Goal: Find specific fact: Locate a discrete piece of known information

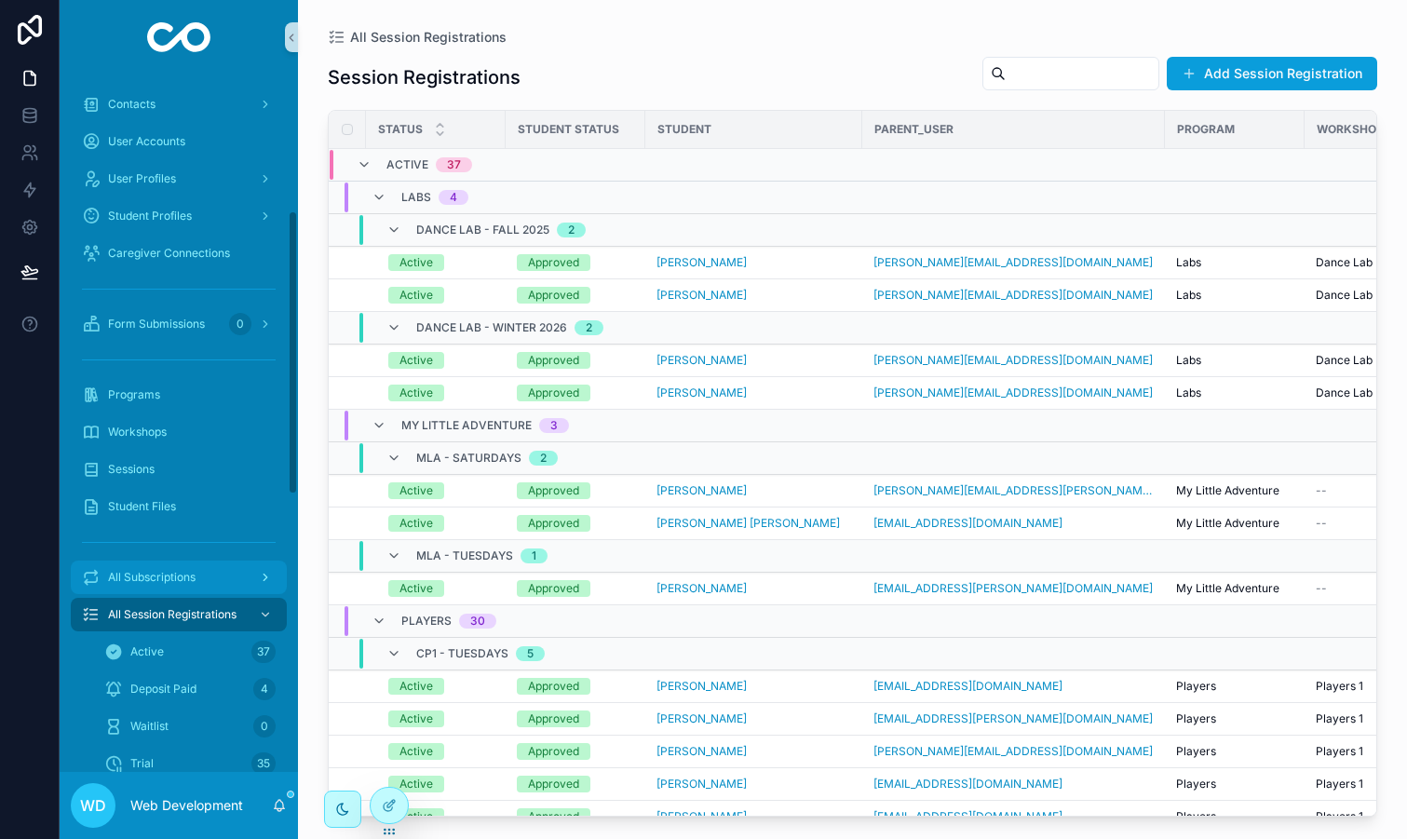
scroll to position [334, 0]
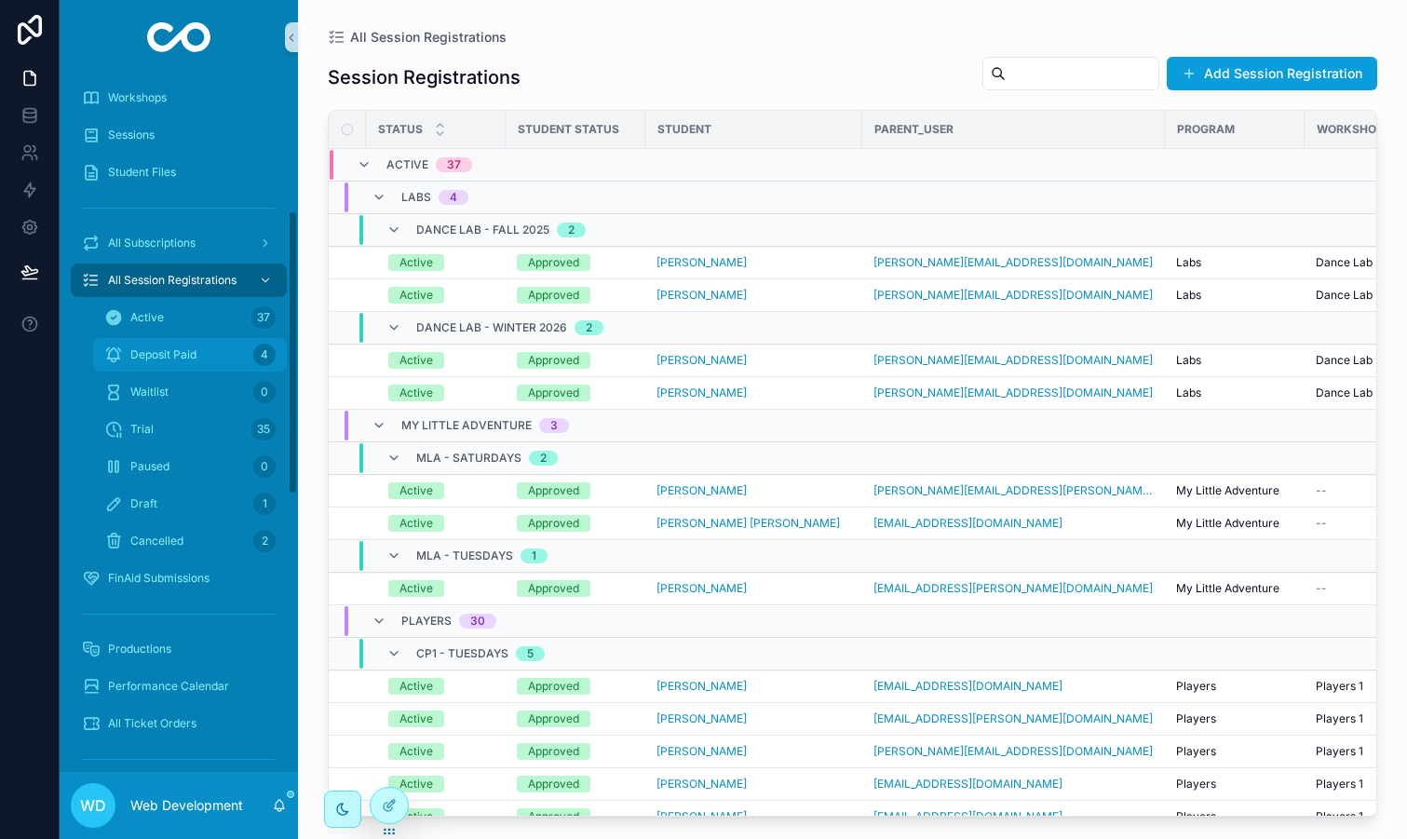
click at [184, 347] on span "Deposit Paid" at bounding box center [163, 354] width 66 height 15
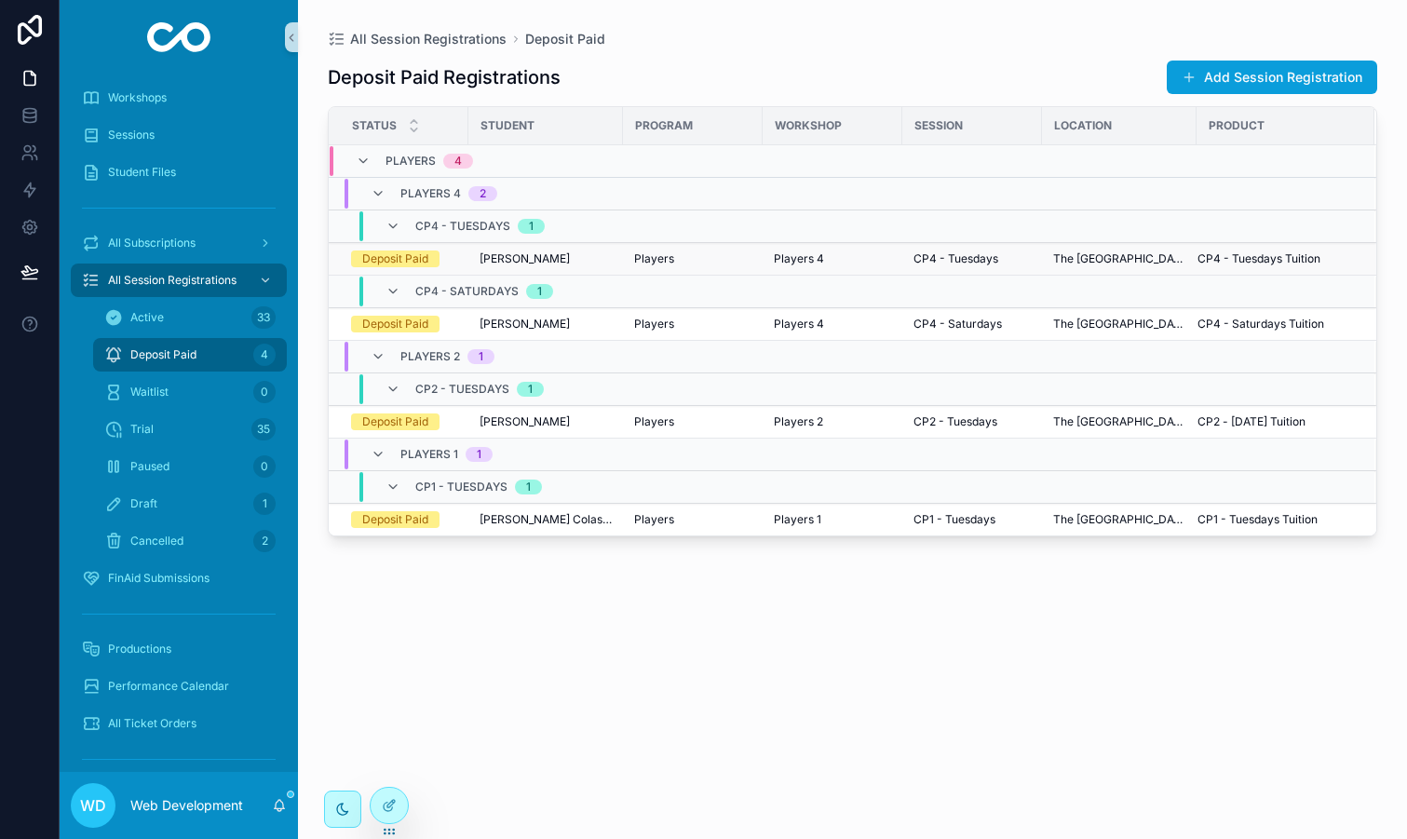
click at [575, 257] on div "[PERSON_NAME]" at bounding box center [546, 258] width 132 height 15
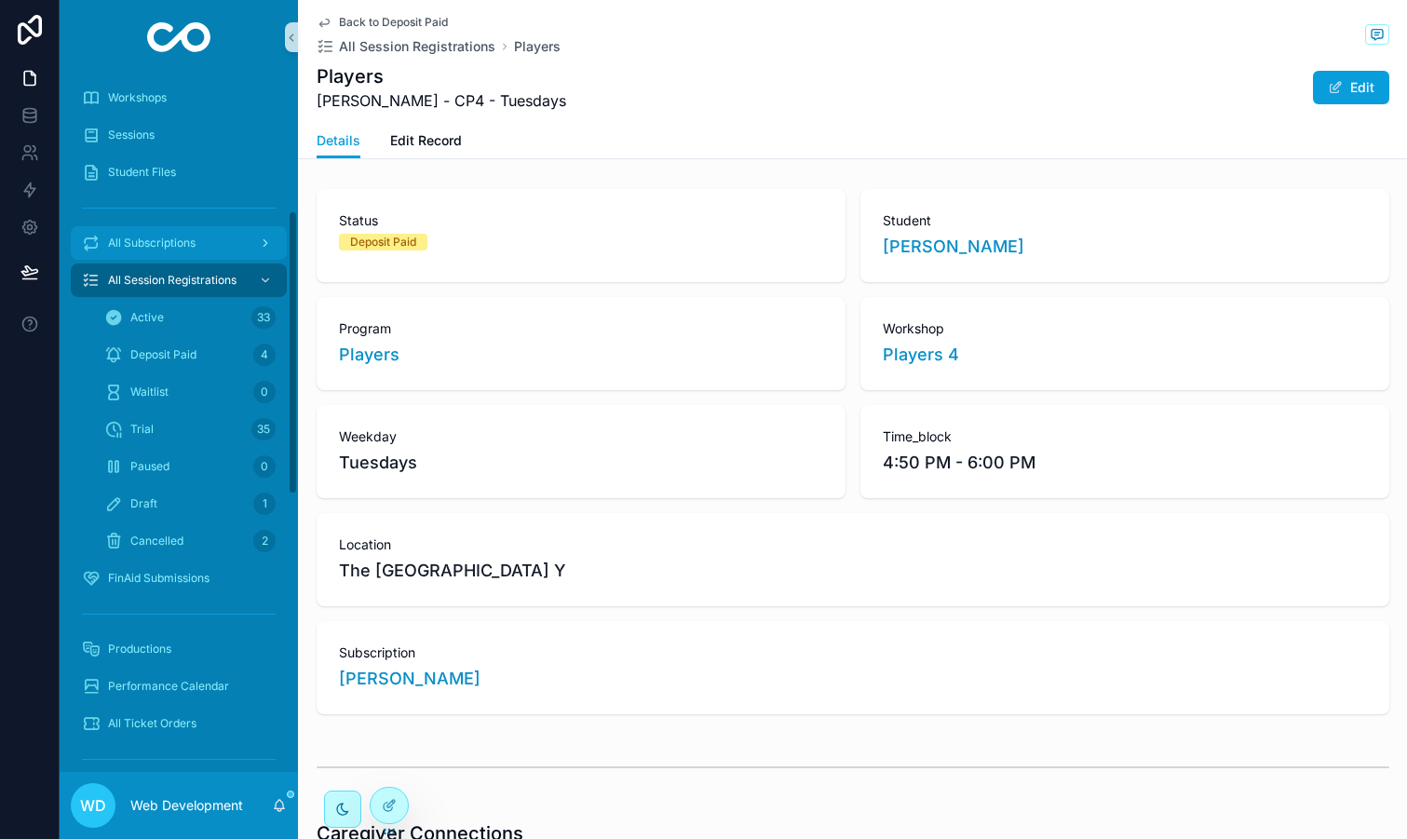
click at [175, 242] on span "All Subscriptions" at bounding box center [152, 243] width 88 height 15
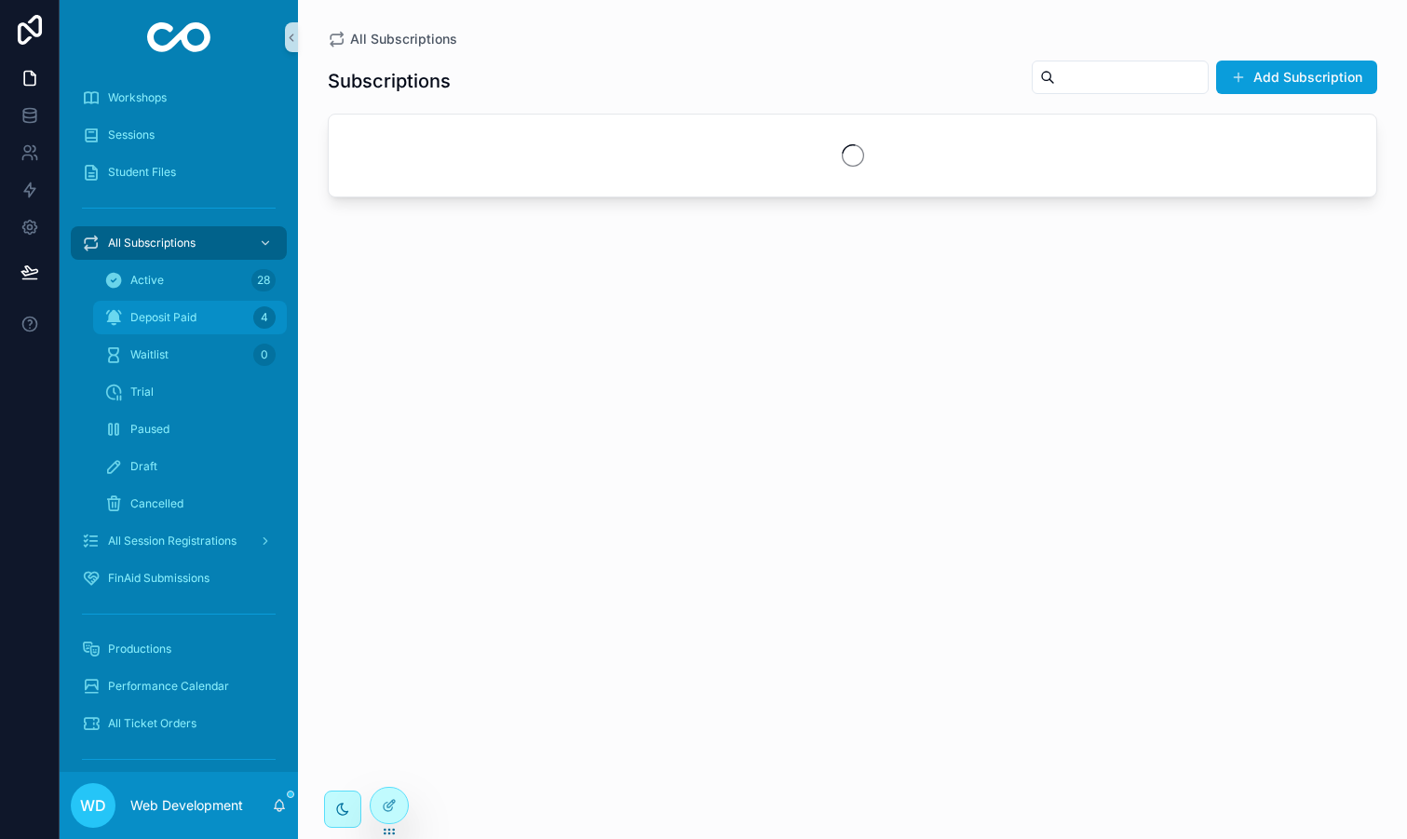
click at [180, 306] on div "Deposit Paid 4" at bounding box center [189, 318] width 171 height 30
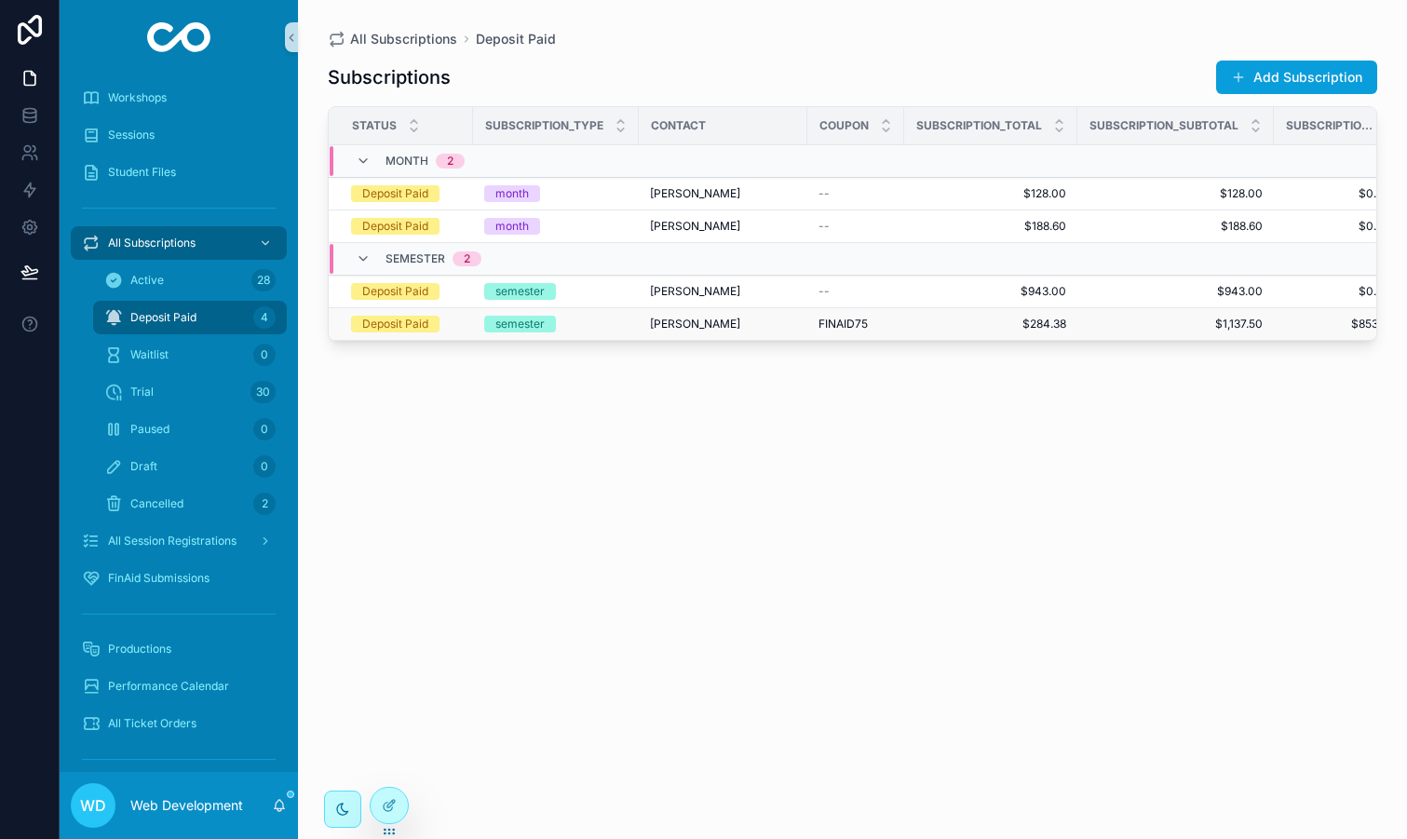
click at [610, 327] on div "semester" at bounding box center [555, 324] width 143 height 17
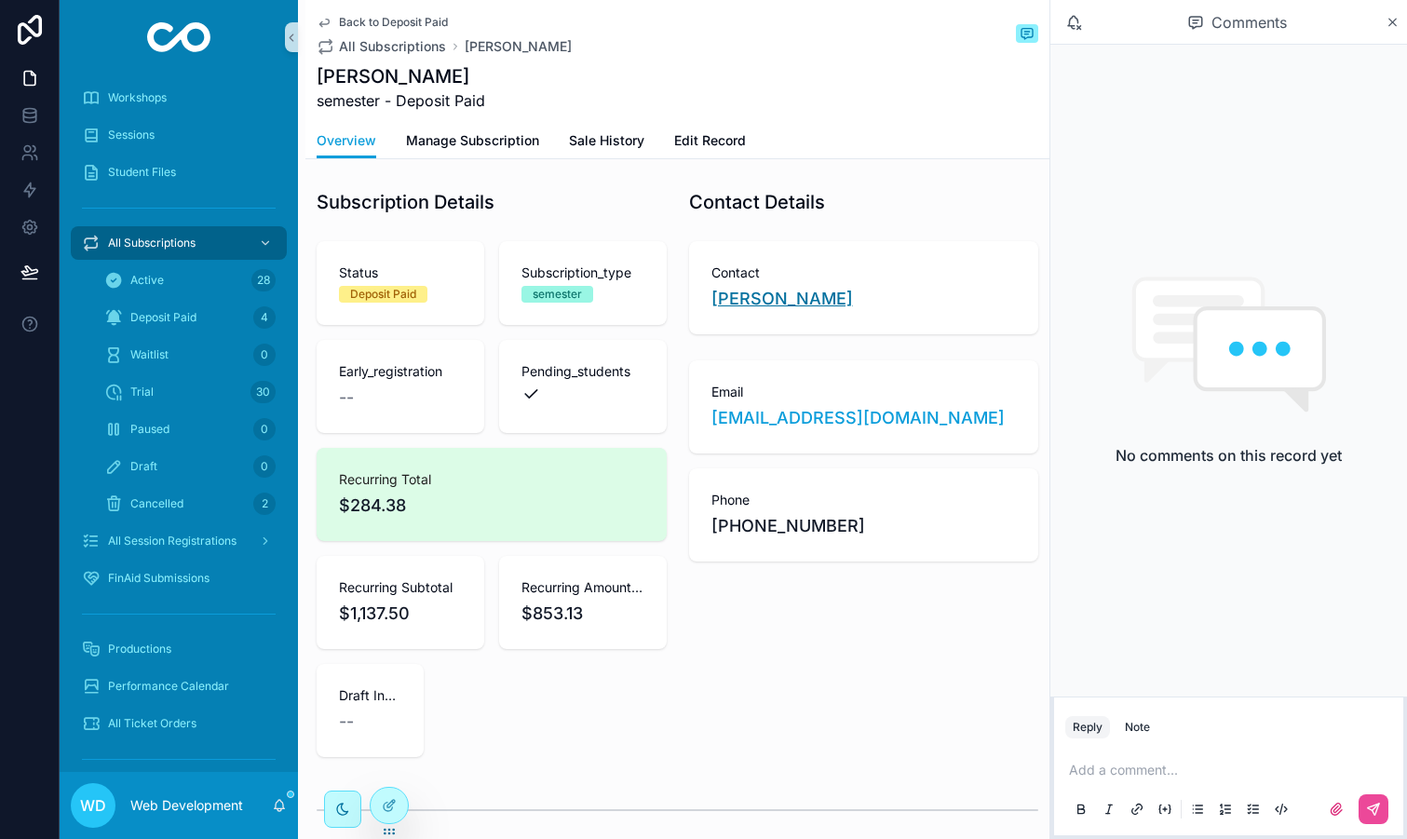
click at [776, 303] on span "[PERSON_NAME]" at bounding box center [783, 299] width 142 height 26
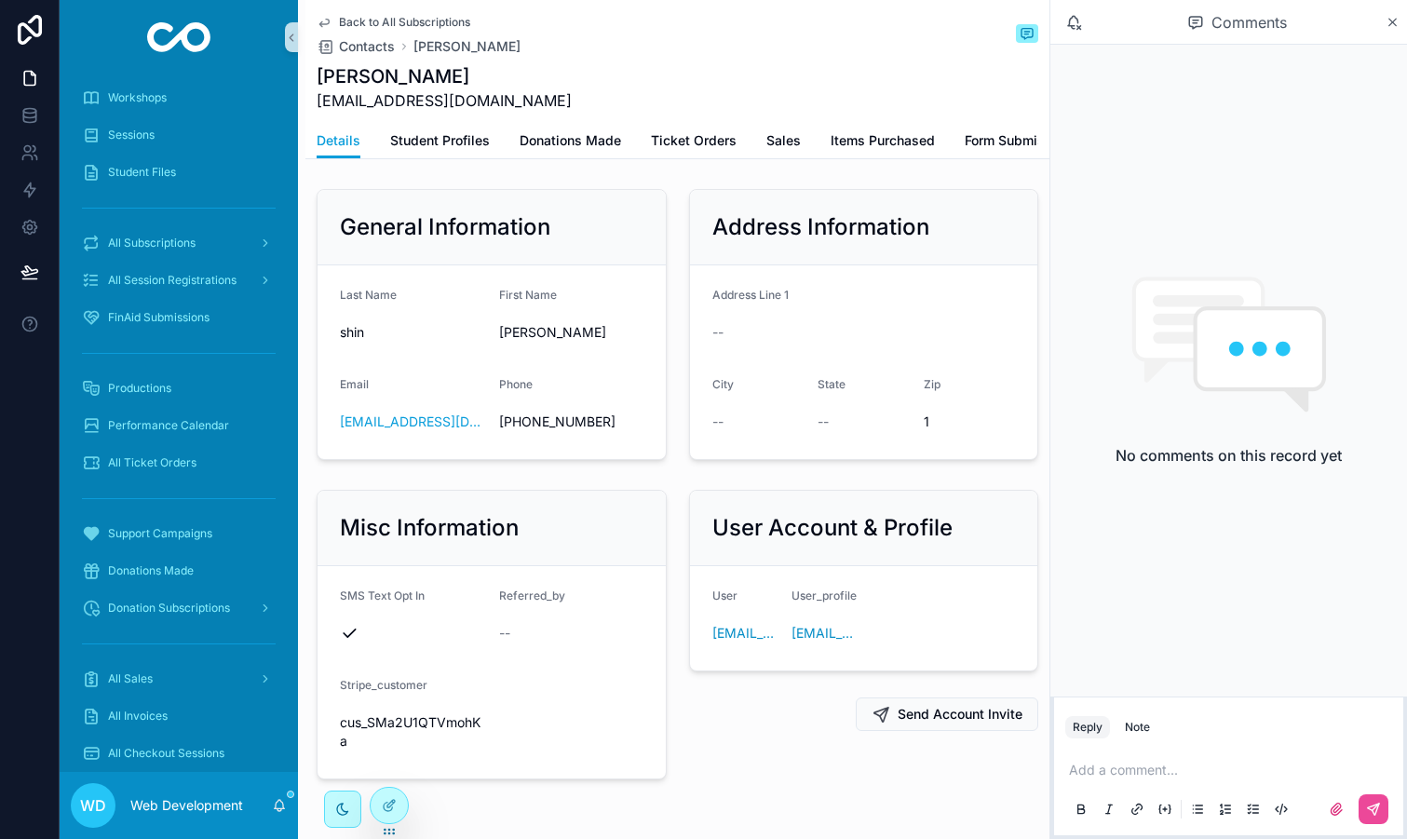
click at [408, 722] on span "cus_SMa2U1QTVmohKa" at bounding box center [412, 731] width 144 height 37
copy span "cus_SMa2U1QTVmohKa"
